Goal: Transaction & Acquisition: Complete application form

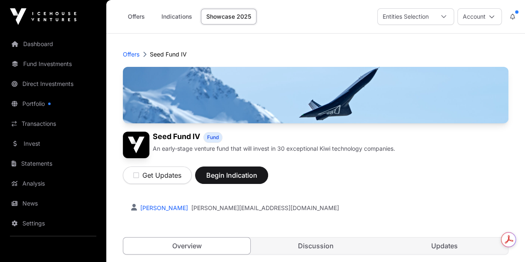
click at [520, 30] on div "Offers Indications Showcase 2025 Entities Selection Account" at bounding box center [315, 17] width 418 height 34
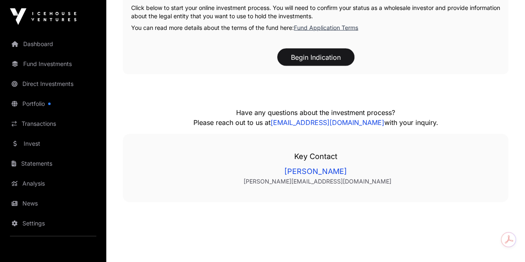
scroll to position [806, 0]
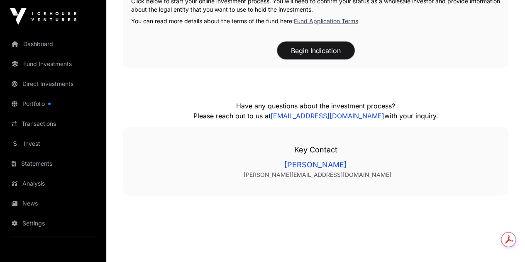
click at [311, 59] on button "Begin Indication" at bounding box center [315, 50] width 77 height 17
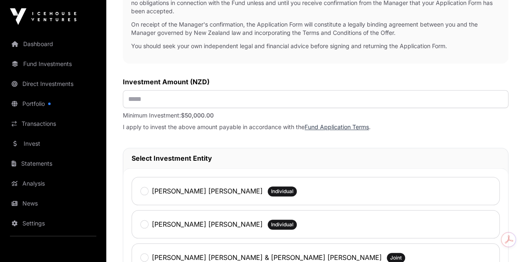
scroll to position [318, 0]
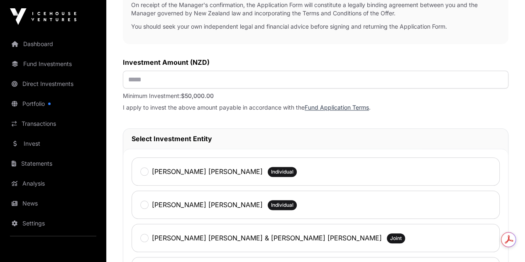
click at [237, 124] on div "Investment Application To get started with your investment application, we just…" at bounding box center [315, 109] width 385 height 715
click at [229, 88] on input "text" at bounding box center [315, 80] width 385 height 18
type input "*******"
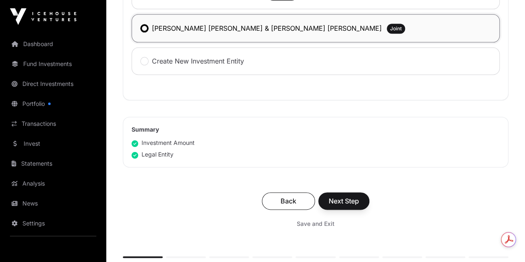
scroll to position [544, 0]
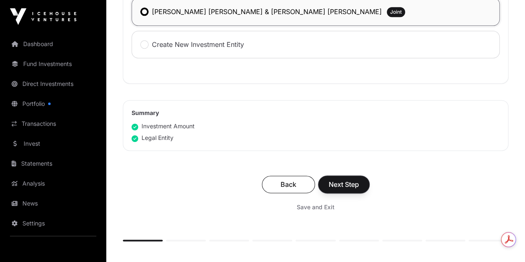
click at [369, 193] on button "Next Step" at bounding box center [343, 183] width 51 height 17
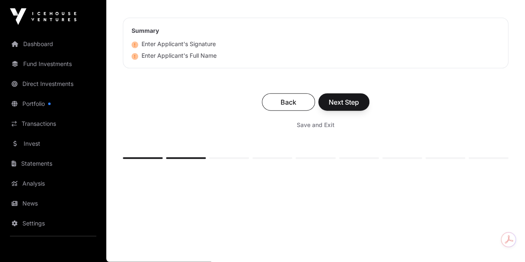
scroll to position [2596, 0]
type input "**********"
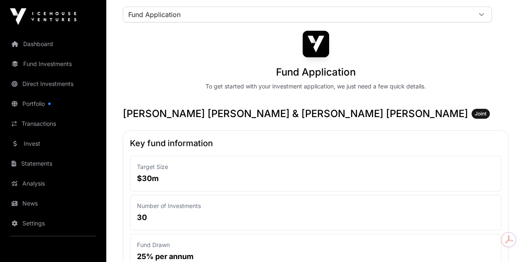
scroll to position [36, 0]
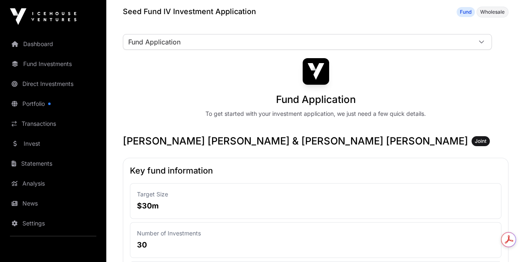
click at [29, 49] on link "Dashboard" at bounding box center [53, 44] width 93 height 18
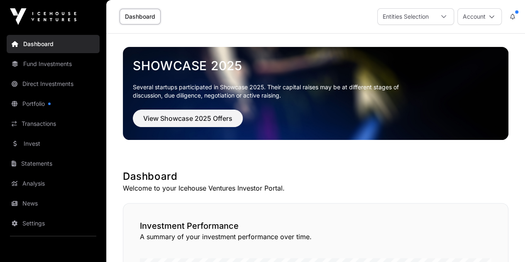
click at [57, 66] on link "Fund Investments" at bounding box center [53, 64] width 93 height 18
click at [141, 12] on link "Dashboard" at bounding box center [139, 17] width 41 height 16
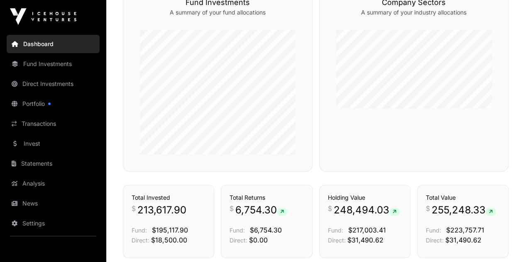
scroll to position [444, 0]
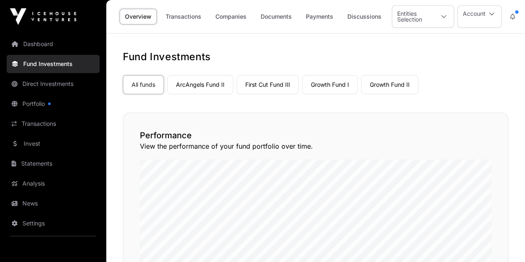
click at [226, 92] on link "ArcAngels Fund II" at bounding box center [200, 84] width 66 height 19
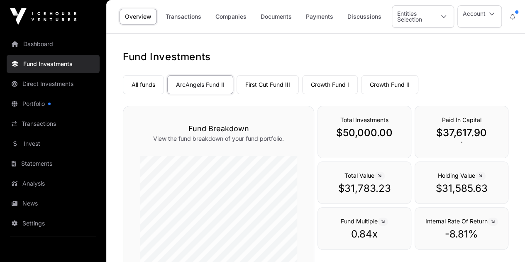
click at [264, 83] on link "First Cut Fund III" at bounding box center [267, 84] width 62 height 19
click at [343, 85] on link "Growth Fund I" at bounding box center [330, 84] width 56 height 19
click at [384, 85] on link "Growth Fund II" at bounding box center [389, 84] width 57 height 19
click at [202, 85] on link "ArcAngels Fund II" at bounding box center [200, 84] width 66 height 19
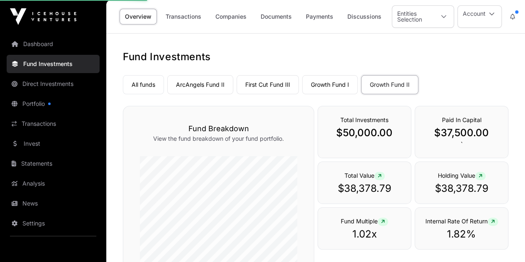
click at [270, 80] on link "First Cut Fund III" at bounding box center [267, 84] width 62 height 19
click at [318, 83] on link "Growth Fund I" at bounding box center [330, 84] width 56 height 19
click at [218, 88] on link "ArcAngels Fund II" at bounding box center [200, 84] width 66 height 19
click at [262, 87] on link "First Cut Fund III" at bounding box center [267, 84] width 62 height 19
click at [334, 87] on link "Growth Fund I" at bounding box center [330, 84] width 56 height 19
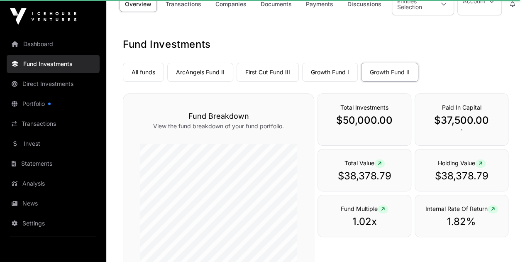
scroll to position [8, 0]
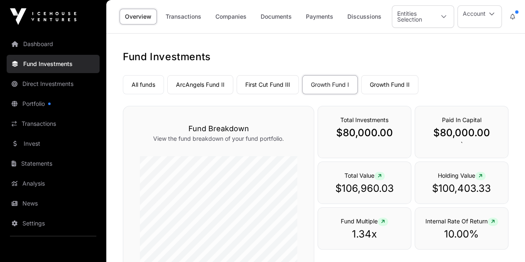
scroll to position [4, 0]
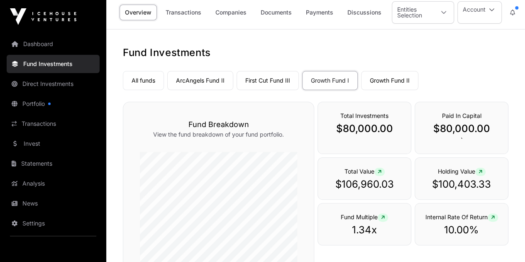
click at [212, 71] on link "ArcAngels Fund II" at bounding box center [200, 80] width 66 height 19
click at [292, 71] on link "First Cut Fund III" at bounding box center [267, 80] width 62 height 19
click at [374, 76] on link "Growth Fund II" at bounding box center [389, 80] width 57 height 19
click at [218, 81] on link "ArcAngels Fund II" at bounding box center [200, 80] width 66 height 19
click at [293, 78] on link "First Cut Fund III" at bounding box center [267, 80] width 62 height 19
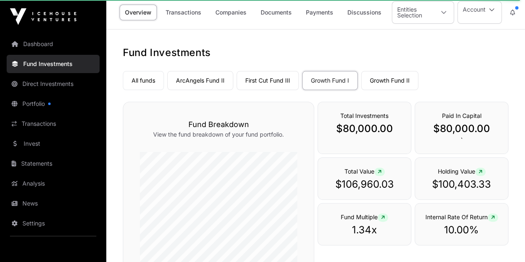
click at [273, 79] on link "First Cut Fund III" at bounding box center [267, 80] width 62 height 19
click at [225, 84] on link "ArcAngels Fund II" at bounding box center [200, 80] width 66 height 19
click at [270, 84] on link "First Cut Fund III" at bounding box center [267, 80] width 62 height 19
click at [375, 73] on link "Growth Fund II" at bounding box center [389, 80] width 57 height 19
click at [264, 85] on link "First Cut Fund III" at bounding box center [267, 80] width 62 height 19
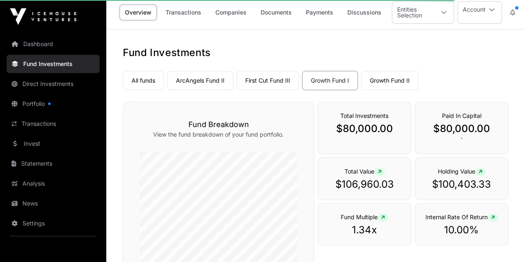
click at [188, 83] on link "ArcAngels Fund II" at bounding box center [200, 80] width 66 height 19
click at [384, 77] on link "Growth Fund II" at bounding box center [389, 80] width 57 height 19
click at [329, 76] on link "Growth Fund I" at bounding box center [330, 80] width 56 height 19
click at [401, 77] on link "Growth Fund II" at bounding box center [389, 80] width 57 height 19
click at [280, 80] on link "First Cut Fund III" at bounding box center [267, 80] width 62 height 19
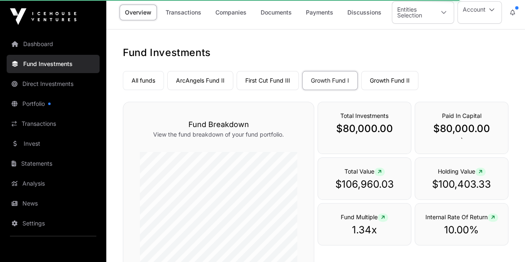
click at [211, 82] on link "ArcAngels Fund II" at bounding box center [200, 80] width 66 height 19
click at [401, 77] on link "Growth Fund II" at bounding box center [389, 80] width 57 height 19
click at [258, 93] on nav "All funds ArcAngels Fund II First Cut Fund III Growth Fund I Growth Fund II Sel…" at bounding box center [315, 78] width 385 height 39
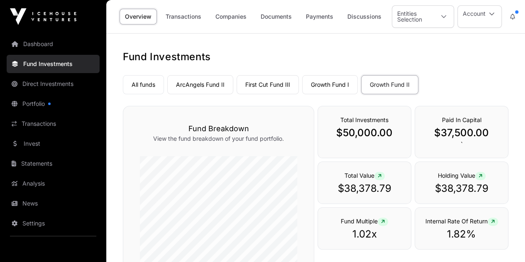
click at [159, 83] on link "All funds" at bounding box center [143, 84] width 41 height 19
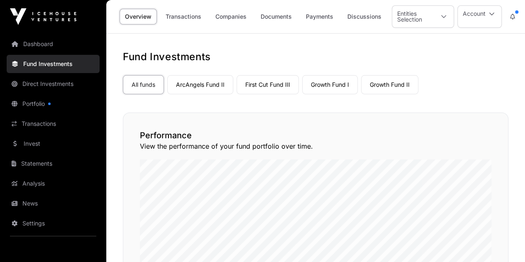
click at [204, 86] on link "ArcAngels Fund II" at bounding box center [200, 84] width 66 height 19
click at [266, 88] on link "First Cut Fund III" at bounding box center [267, 84] width 62 height 19
click at [329, 89] on link "Growth Fund I" at bounding box center [330, 84] width 56 height 19
click at [395, 83] on link "Growth Fund II" at bounding box center [389, 84] width 57 height 19
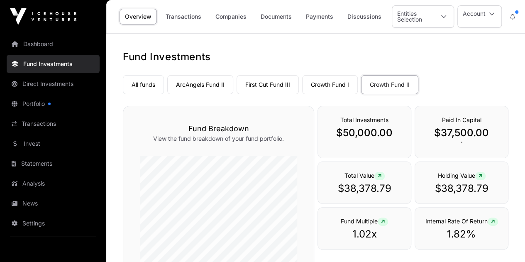
click at [197, 80] on link "ArcAngels Fund II" at bounding box center [200, 84] width 66 height 19
click at [278, 85] on link "First Cut Fund III" at bounding box center [267, 84] width 62 height 19
click at [334, 85] on link "Growth Fund I" at bounding box center [330, 84] width 56 height 19
click at [409, 86] on link "Growth Fund II" at bounding box center [389, 84] width 57 height 19
click at [331, 91] on link "Growth Fund I" at bounding box center [330, 84] width 56 height 19
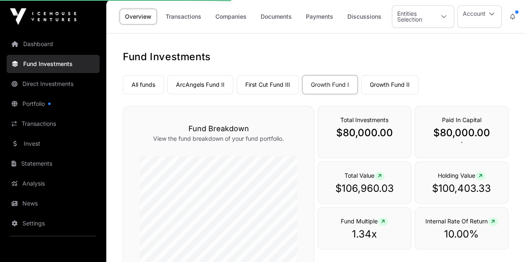
click at [401, 88] on link "Growth Fund II" at bounding box center [389, 84] width 57 height 19
click at [348, 85] on link "Growth Fund I" at bounding box center [330, 84] width 56 height 19
click at [393, 84] on link "Growth Fund II" at bounding box center [389, 84] width 57 height 19
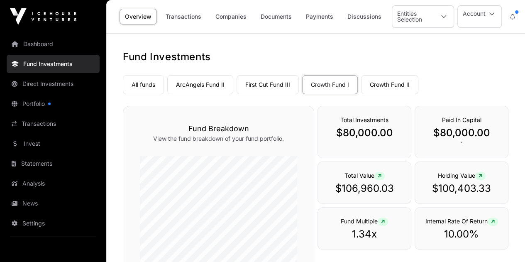
click at [201, 82] on link "ArcAngels Fund II" at bounding box center [200, 84] width 66 height 19
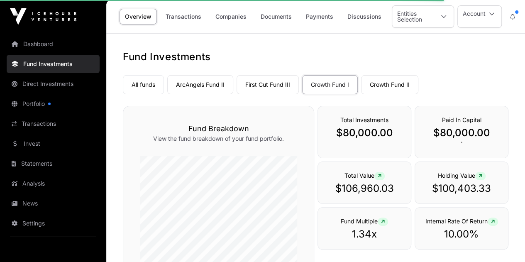
click at [300, 91] on div "All funds ArcAngels Fund II First Cut Fund III Growth Fund I Growth Fund II" at bounding box center [315, 83] width 385 height 22
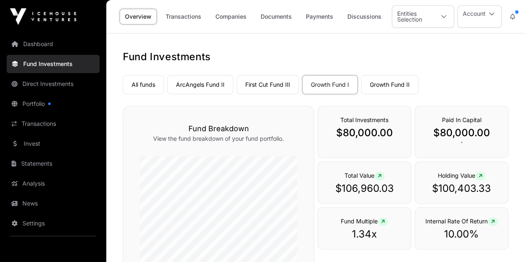
click at [289, 89] on link "First Cut Fund III" at bounding box center [267, 84] width 62 height 19
click at [331, 83] on link "Growth Fund I" at bounding box center [330, 84] width 56 height 19
click at [395, 81] on link "Growth Fund II" at bounding box center [389, 84] width 57 height 19
click at [29, 126] on link "Transactions" at bounding box center [53, 123] width 93 height 18
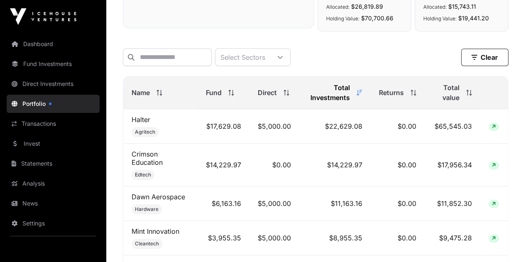
scroll to position [388, 0]
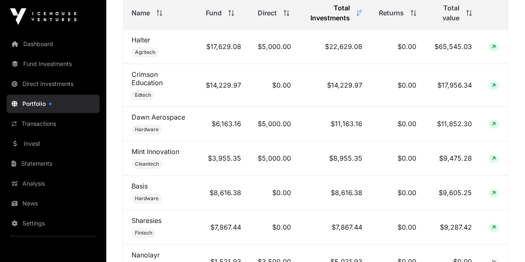
click at [48, 80] on link "Direct Investments" at bounding box center [53, 84] width 93 height 18
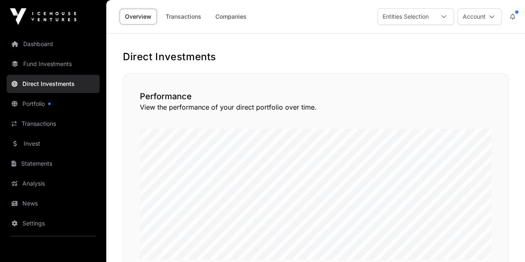
click at [46, 48] on link "Dashboard" at bounding box center [53, 44] width 93 height 18
